Goal: Navigation & Orientation: Find specific page/section

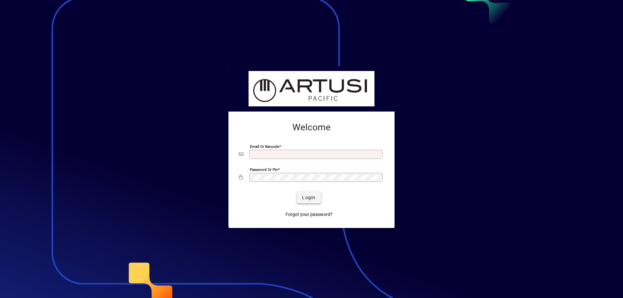
type input "**********"
click at [309, 197] on span "Login" at bounding box center [308, 197] width 13 height 7
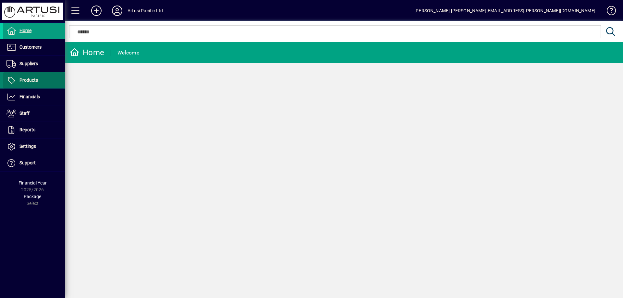
click at [29, 78] on span "Products" at bounding box center [28, 80] width 18 height 5
